Goal: Information Seeking & Learning: Learn about a topic

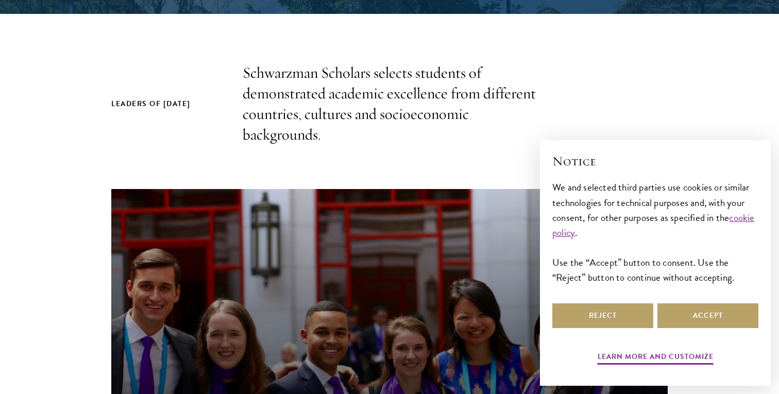
scroll to position [342, 0]
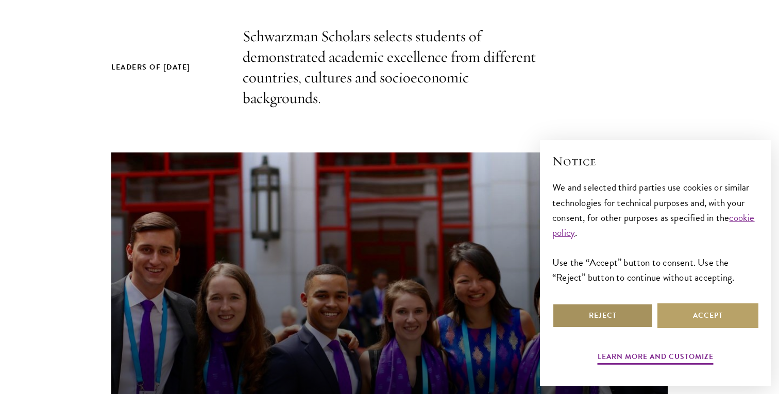
click at [646, 319] on button "Reject" at bounding box center [603, 316] width 101 height 25
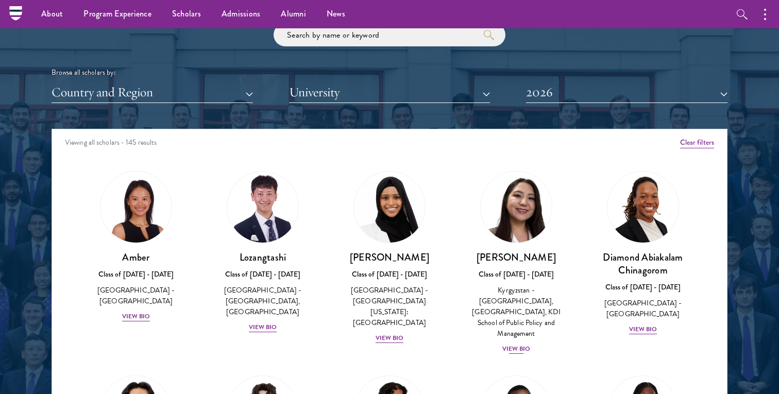
scroll to position [1216, 0]
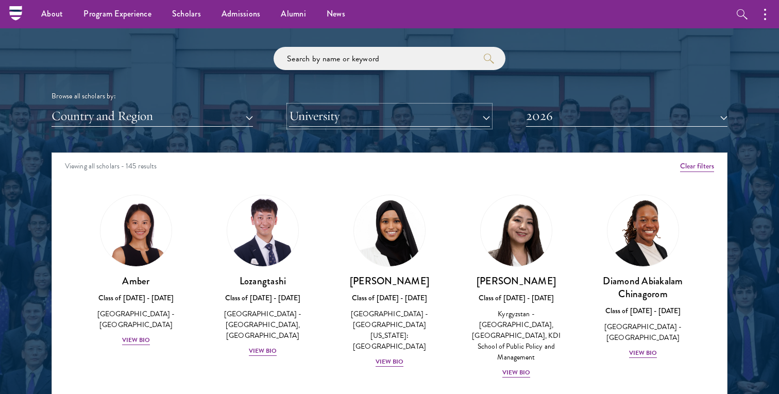
click at [390, 118] on button "University" at bounding box center [390, 116] width 202 height 21
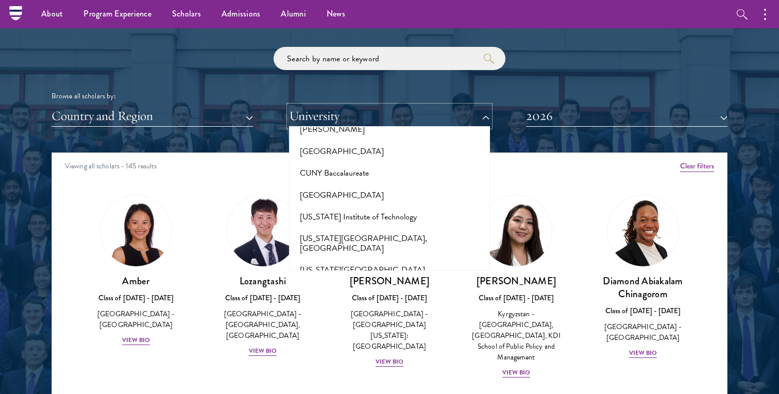
scroll to position [1010, 0]
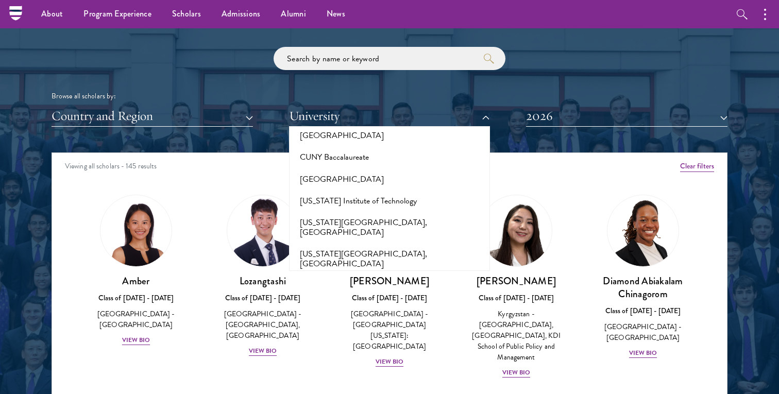
click at [363, 275] on button "[GEOGRAPHIC_DATA]" at bounding box center [389, 286] width 195 height 22
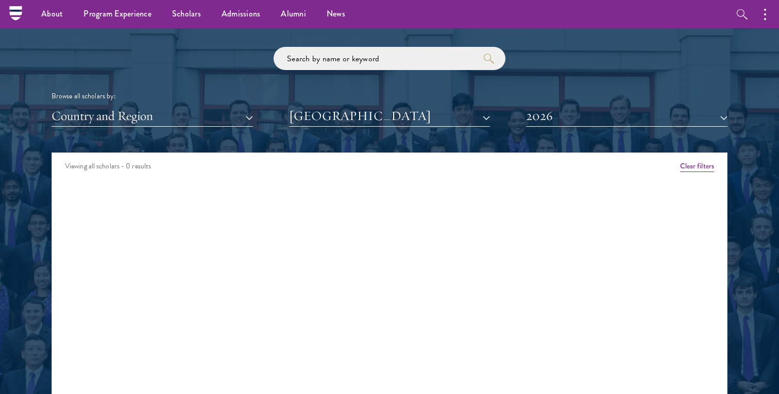
click at [13, 192] on div at bounding box center [389, 199] width 779 height 627
click at [536, 113] on button "2026" at bounding box center [627, 116] width 202 height 21
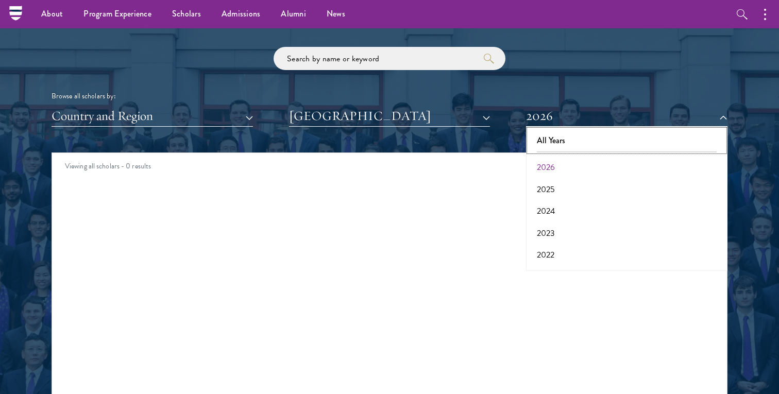
click at [540, 139] on button "All Years" at bounding box center [626, 141] width 195 height 22
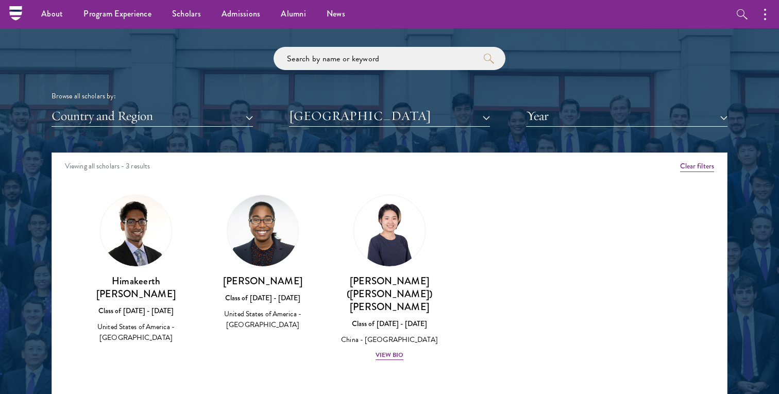
click at [55, 206] on div "Amber Class of [DATE] - [DATE] [GEOGRAPHIC_DATA] - [GEOGRAPHIC_DATA] View Bio C…" at bounding box center [389, 287] width 675 height 210
click at [57, 219] on div "Amber Class of [DATE] - [DATE] [GEOGRAPHIC_DATA] - [GEOGRAPHIC_DATA] View Bio C…" at bounding box center [389, 287] width 675 height 210
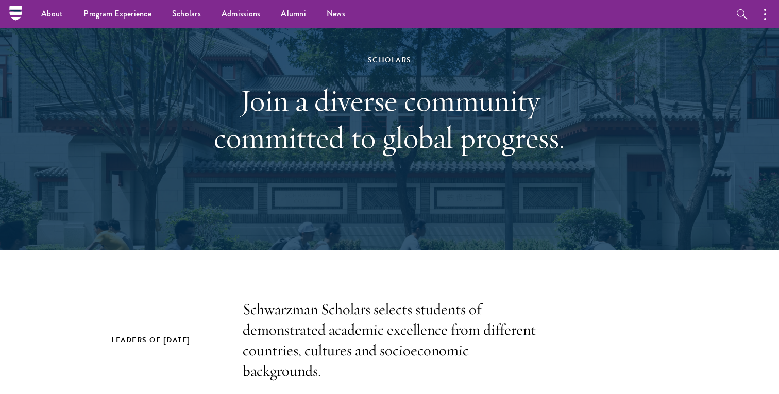
scroll to position [124, 0]
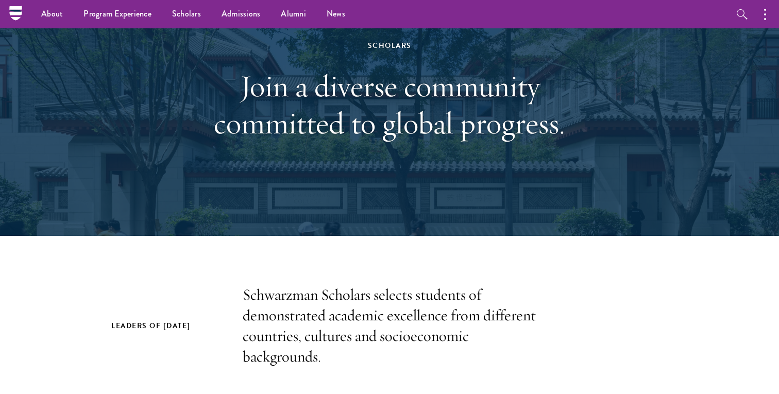
scroll to position [0, 0]
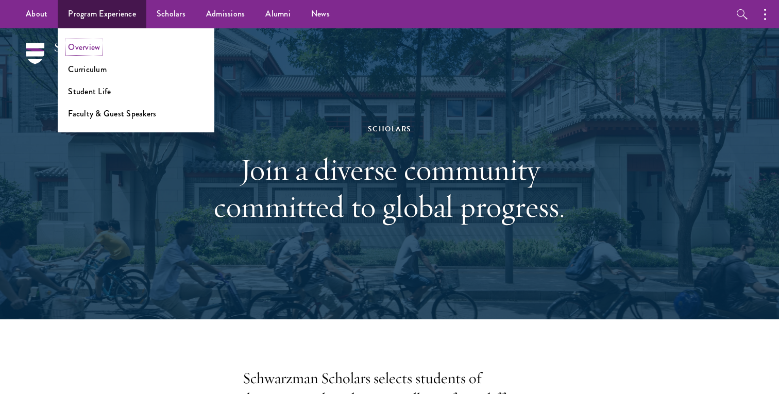
click at [72, 45] on link "Overview" at bounding box center [84, 47] width 32 height 12
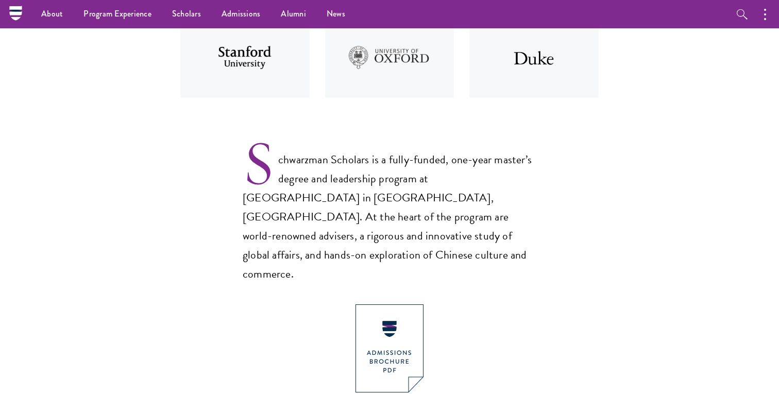
scroll to position [564, 0]
